Goal: Information Seeking & Learning: Learn about a topic

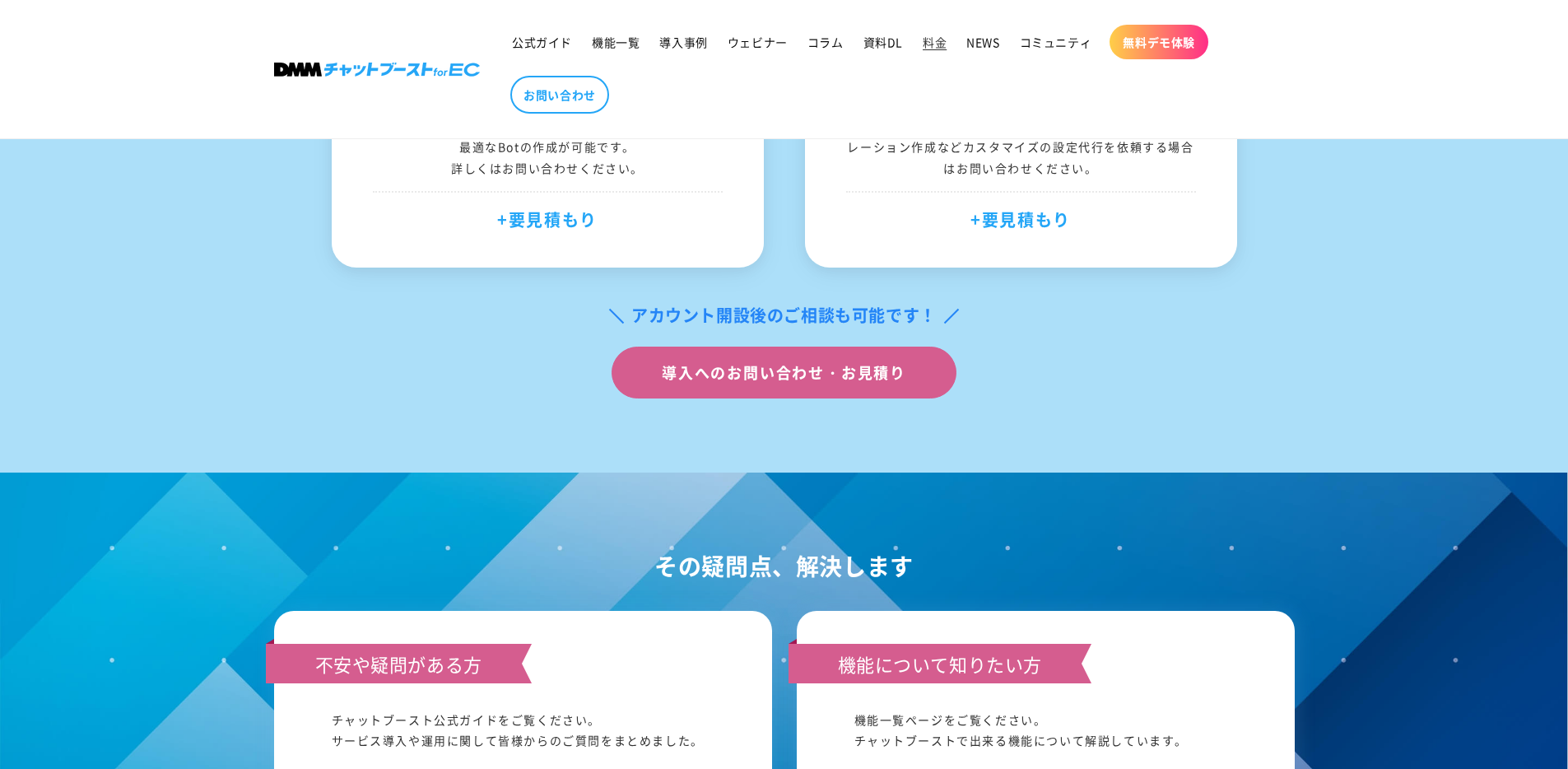
scroll to position [1379, 0]
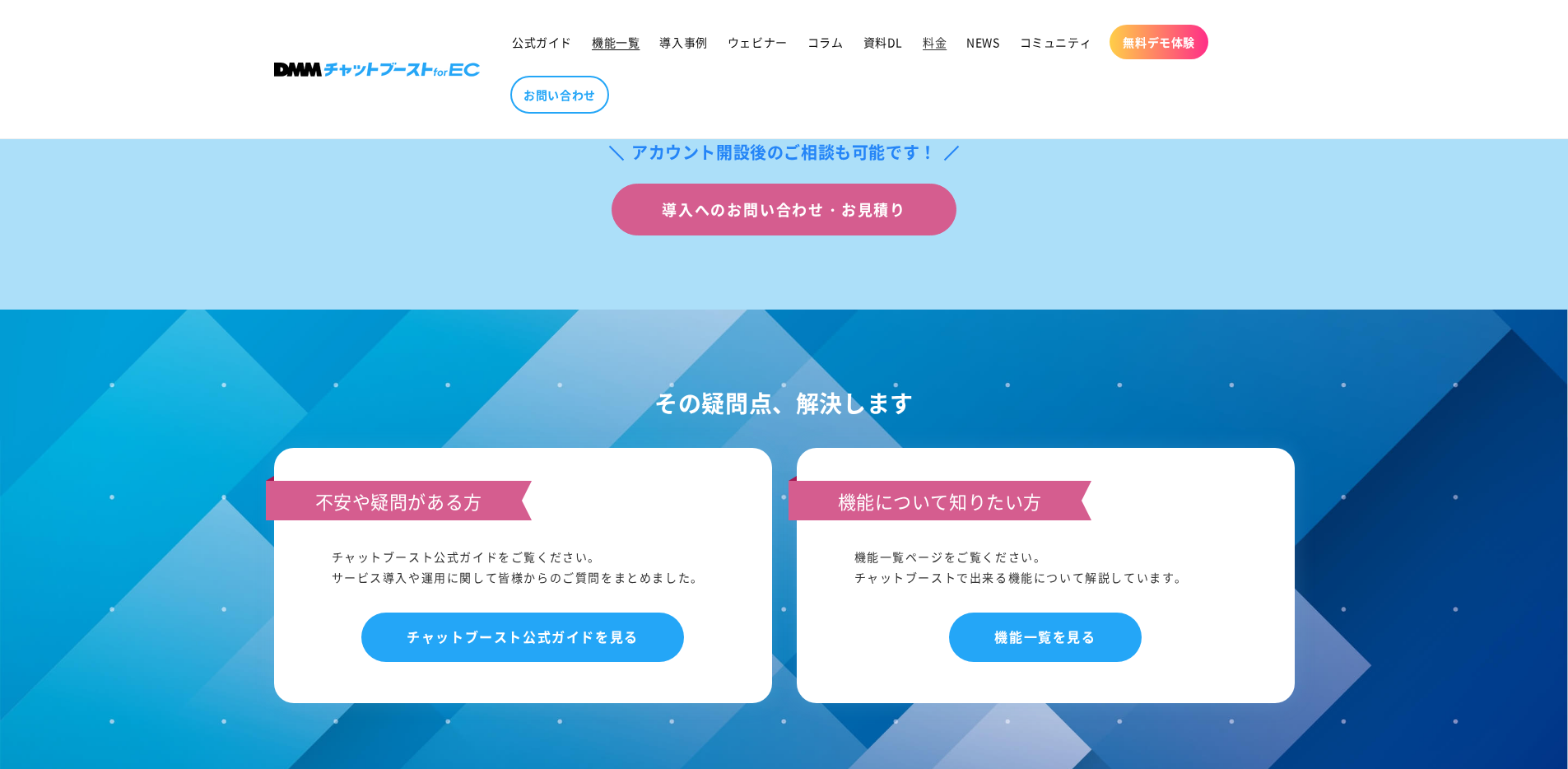
click at [610, 50] on link "機能一覧" at bounding box center [616, 42] width 68 height 35
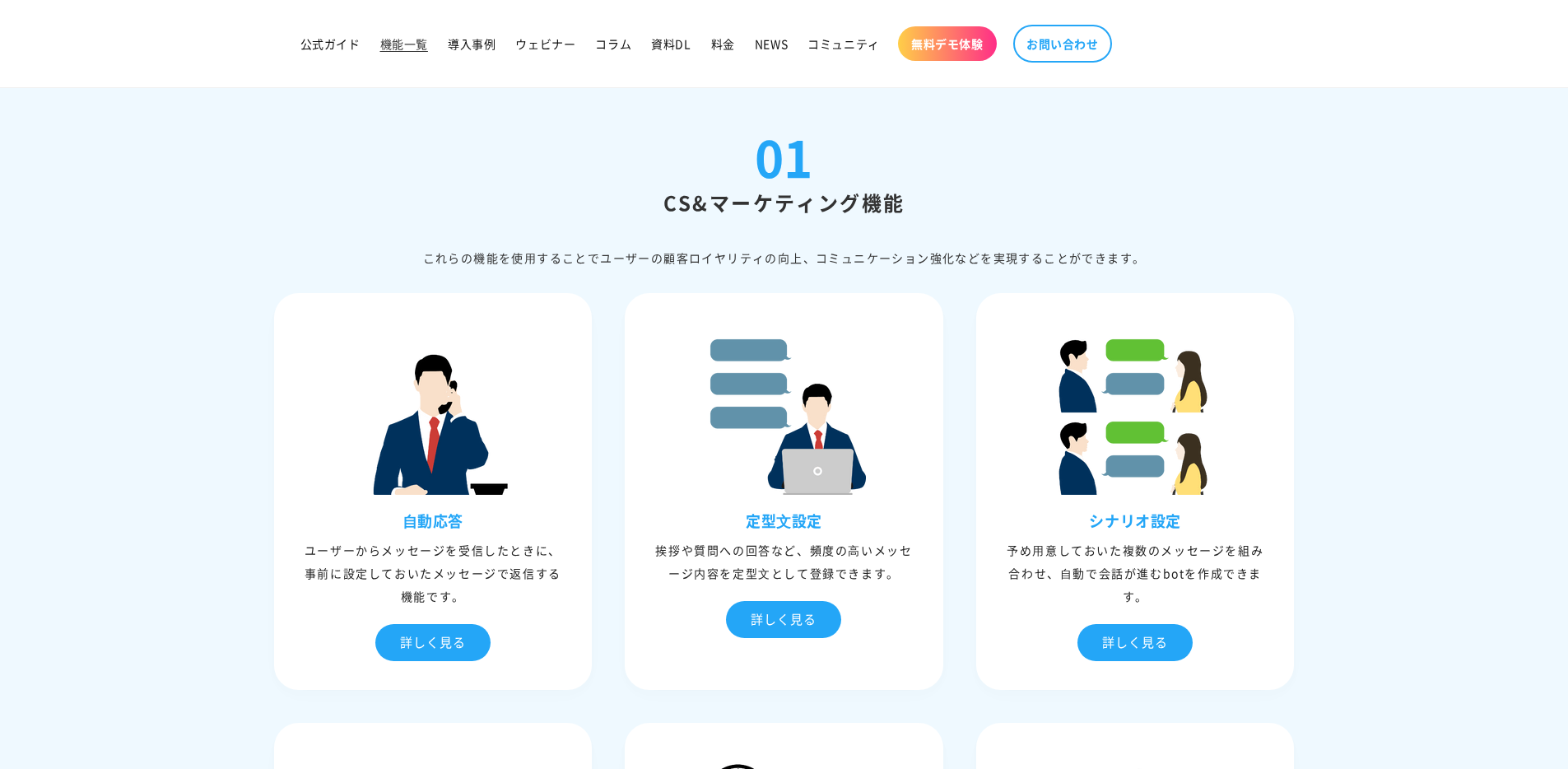
scroll to position [216, 0]
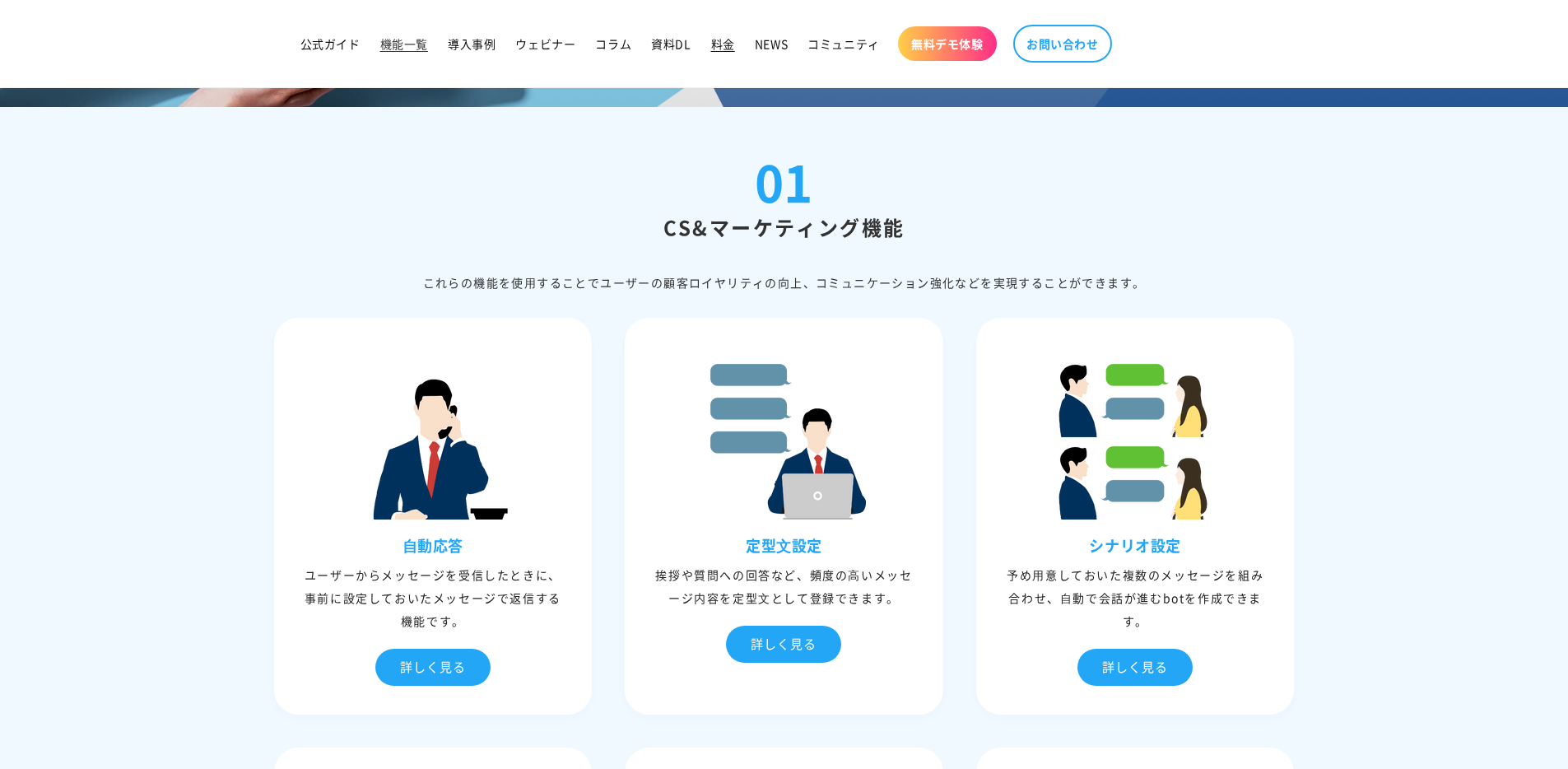
click at [712, 42] on span "料金" at bounding box center [723, 43] width 24 height 14
